Goal: Task Accomplishment & Management: Manage account settings

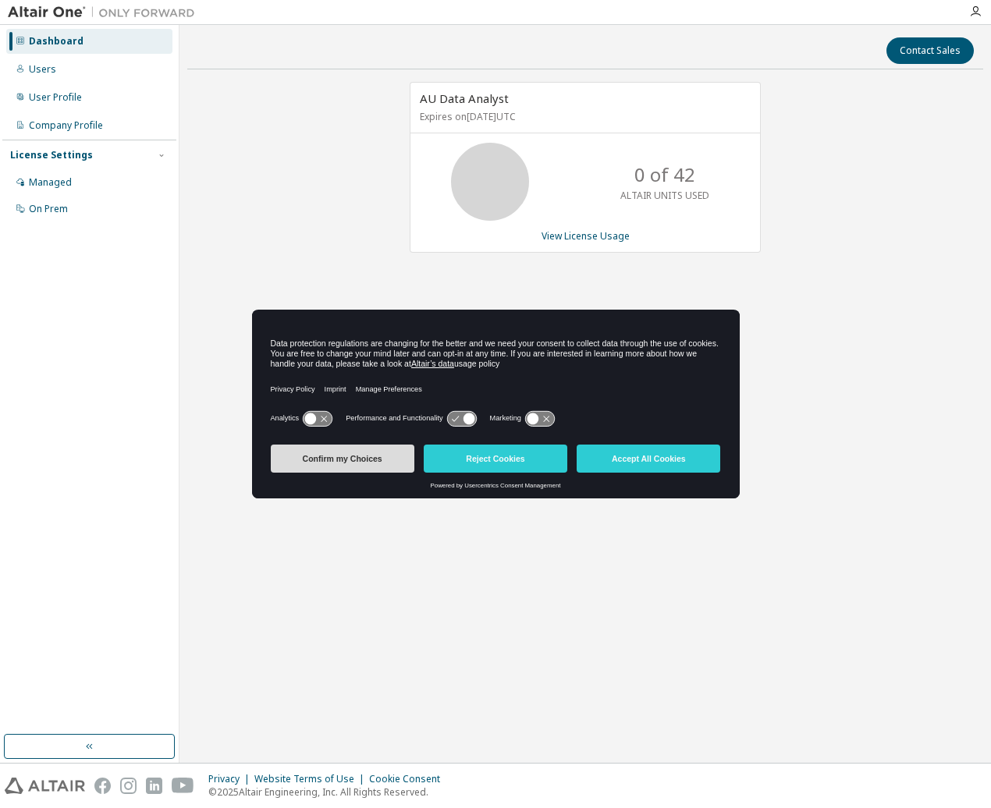
click at [386, 470] on button "Confirm my Choices" at bounding box center [343, 459] width 144 height 28
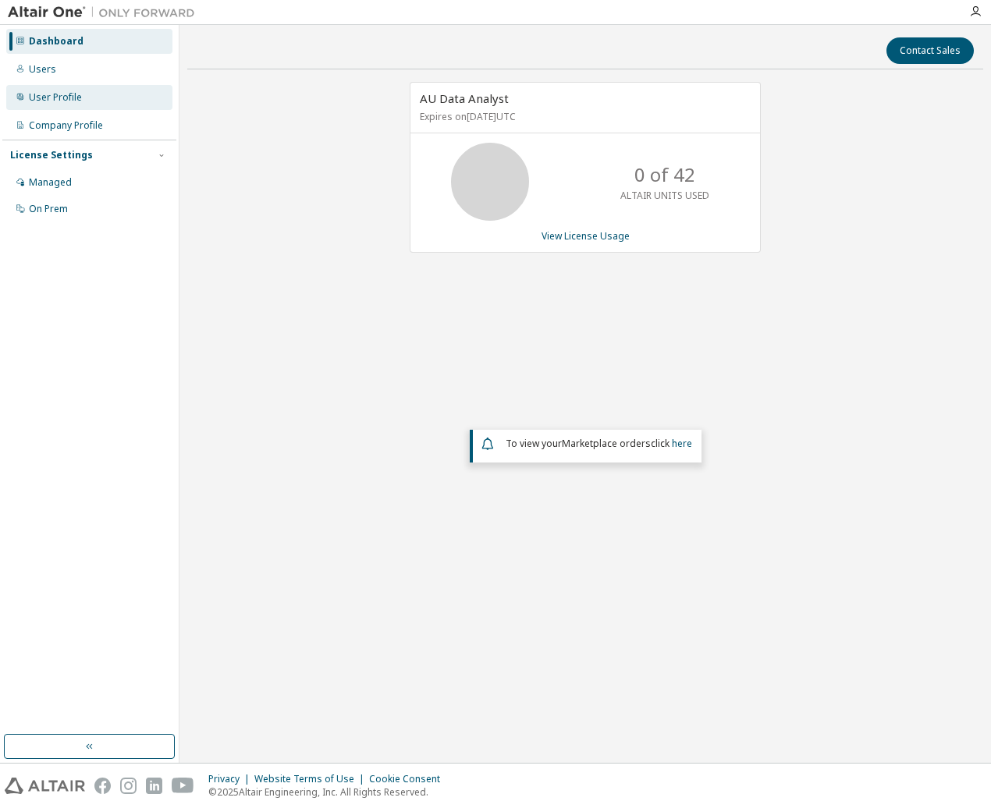
click at [56, 95] on div "User Profile" at bounding box center [55, 97] width 53 height 12
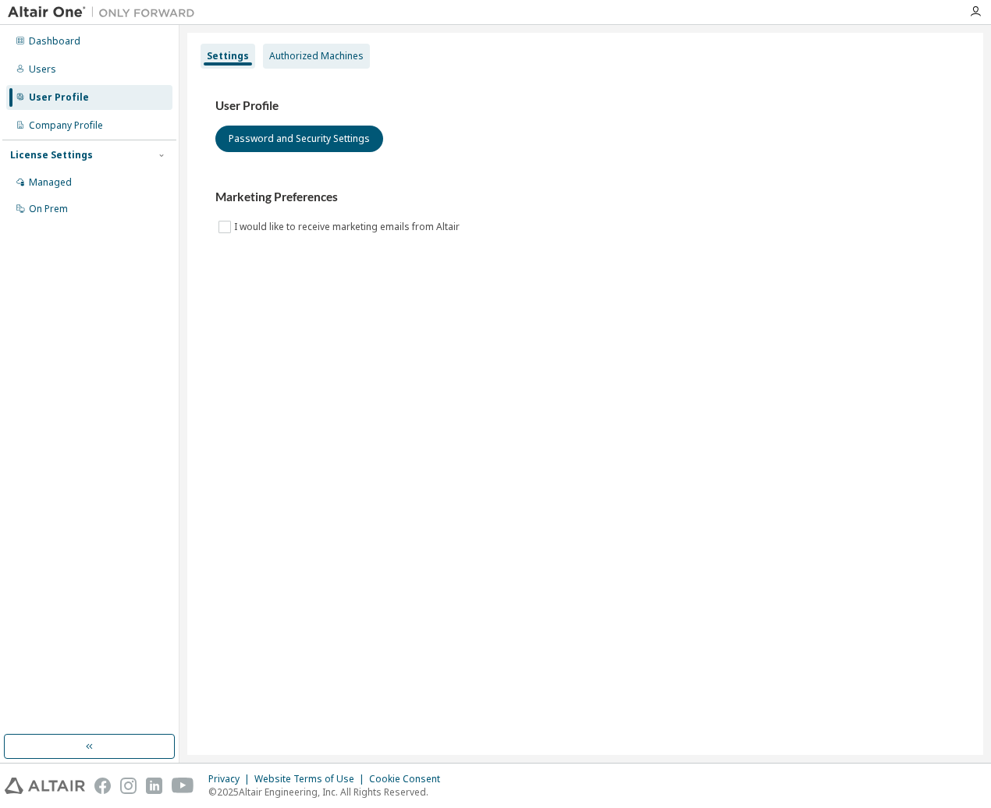
click at [328, 63] on div "Authorized Machines" at bounding box center [316, 56] width 107 height 25
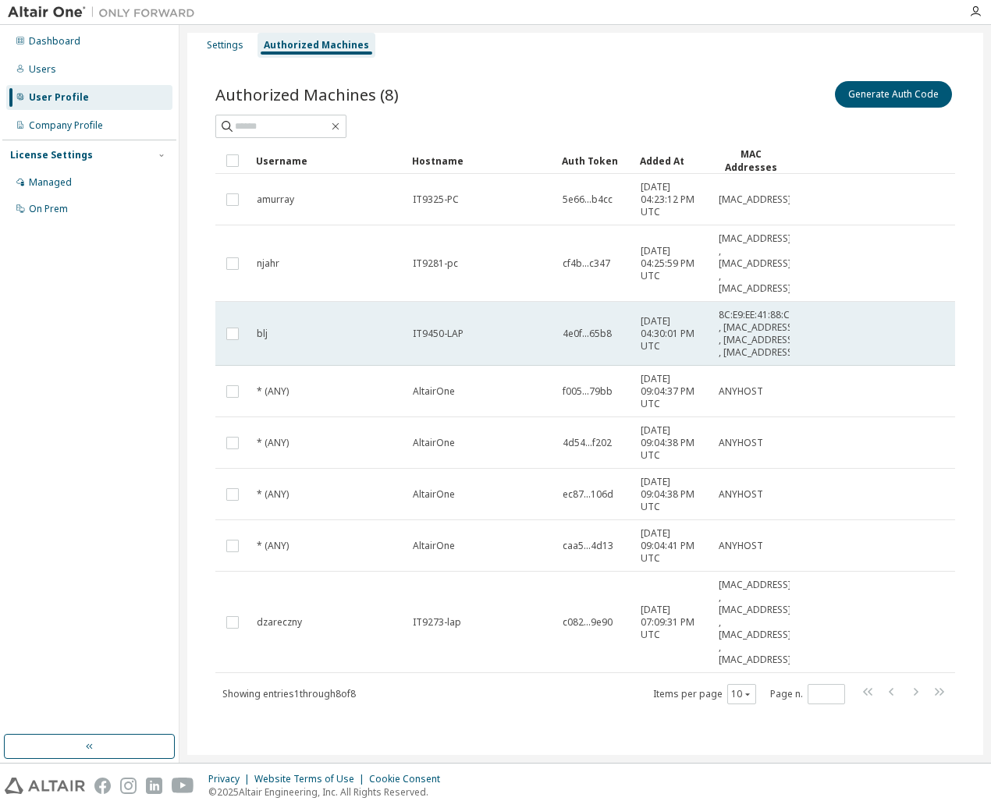
scroll to position [36, 0]
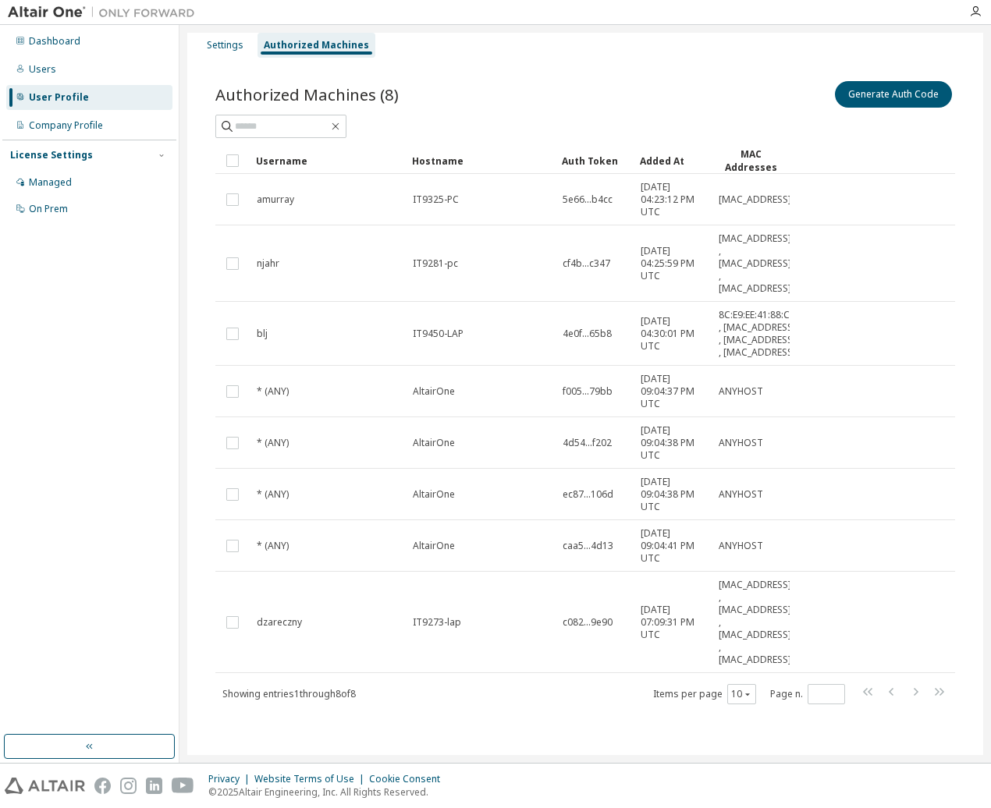
click at [677, 78] on div "Generate Auth Code" at bounding box center [770, 94] width 370 height 33
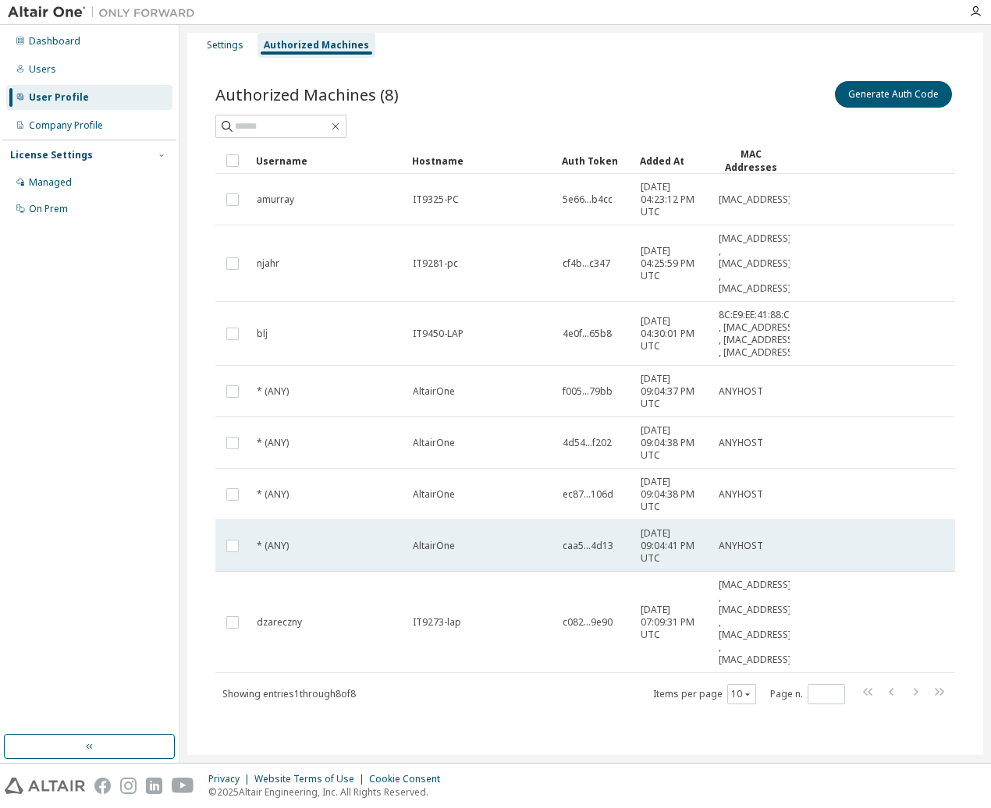
scroll to position [0, 0]
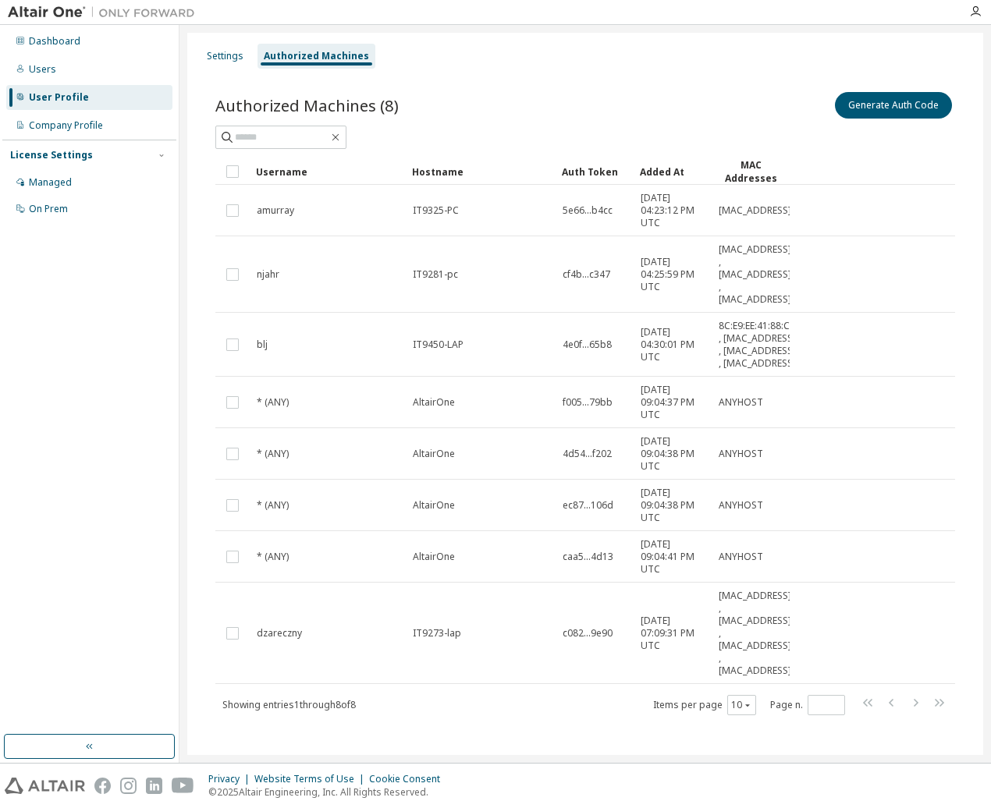
click at [121, 315] on div "Dashboard Users User Profile Company Profile License Settings Managed On Prem" at bounding box center [89, 379] width 174 height 705
click at [107, 417] on div "Dashboard Users User Profile Company Profile License Settings Managed On Prem" at bounding box center [89, 379] width 174 height 705
click at [57, 363] on div "Dashboard Users User Profile Company Profile License Settings Managed On Prem" at bounding box center [89, 379] width 174 height 705
drag, startPoint x: 628, startPoint y: 66, endPoint x: 640, endPoint y: 70, distance: 13.3
click at [640, 70] on div "Settings Authorized Machines Authorized Machines (8) Generate Auth Code Clear L…" at bounding box center [585, 399] width 796 height 733
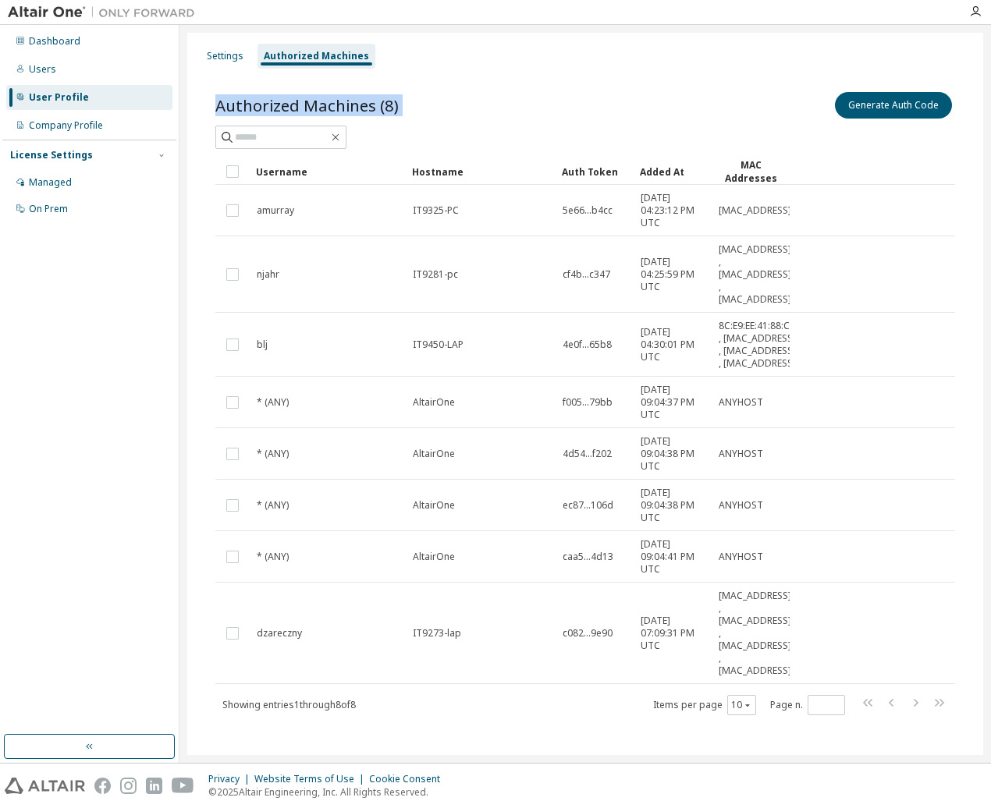
click at [575, 72] on div "Authorized Machines (8) Generate Auth Code Clear Load Save Save As Field Operat…" at bounding box center [585, 413] width 777 height 686
click at [98, 437] on div "Dashboard Users User Profile Company Profile License Settings Managed On Prem" at bounding box center [89, 379] width 174 height 705
